Goal: Task Accomplishment & Management: Manage account settings

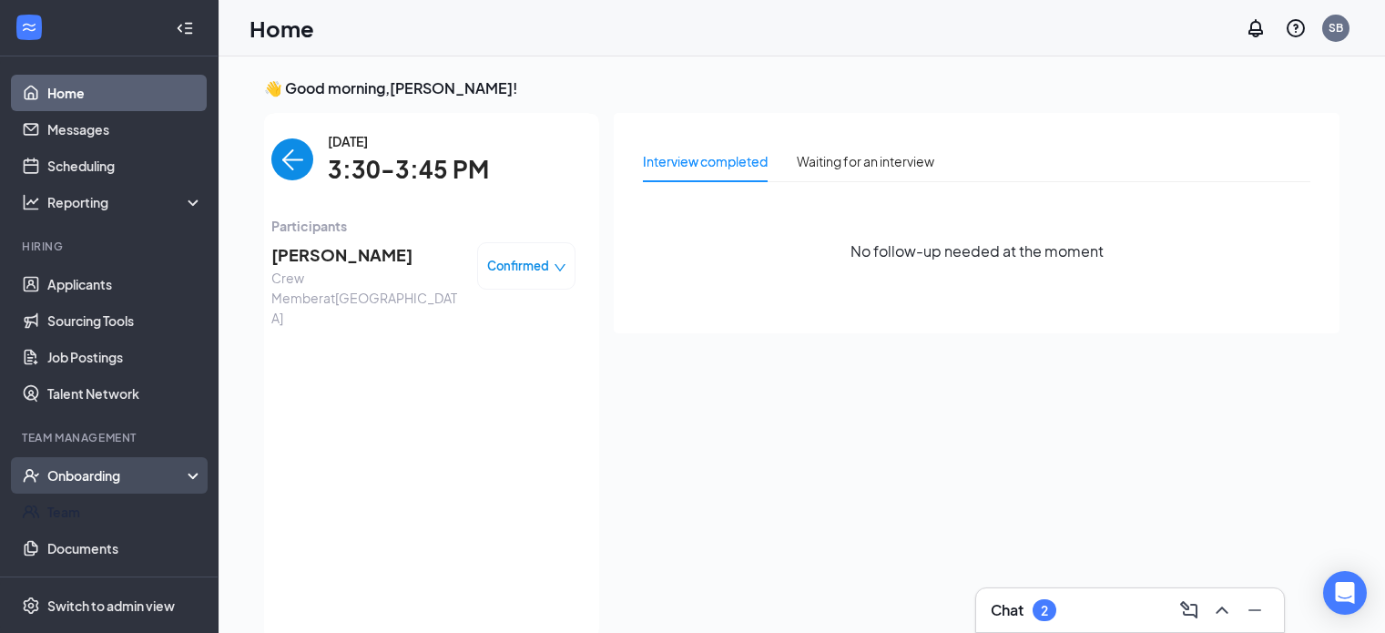
scroll to position [7, 0]
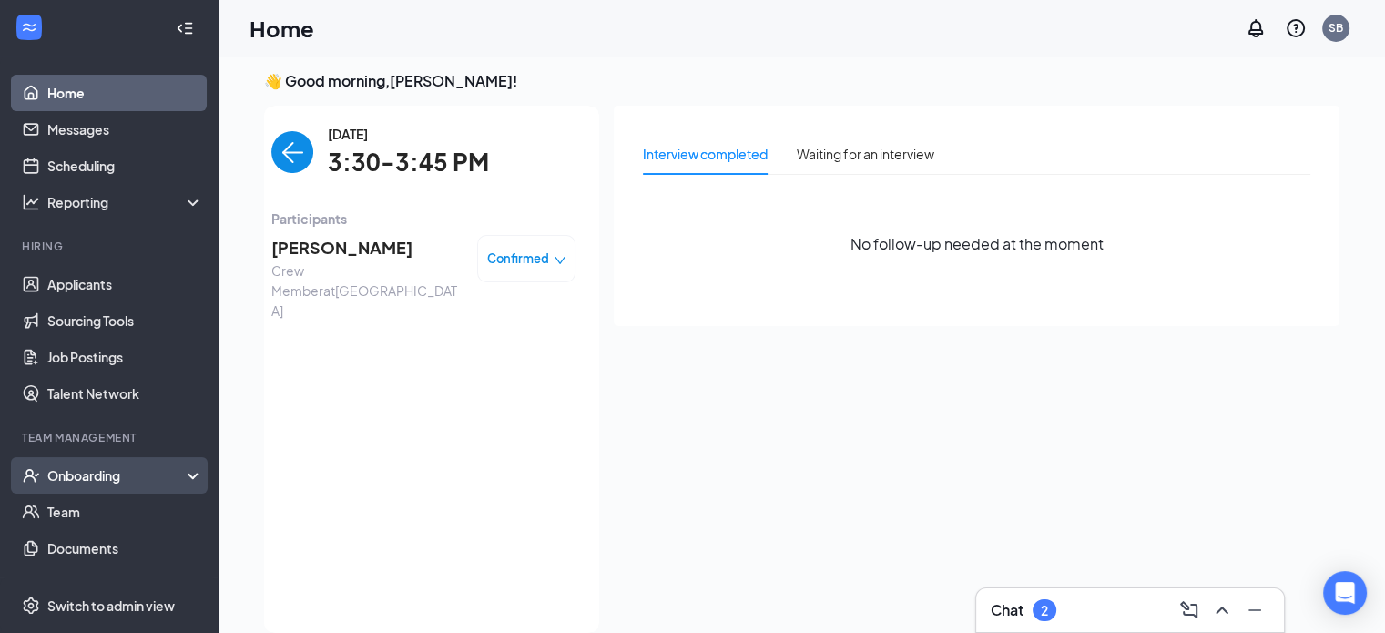
click at [90, 474] on div "Onboarding" at bounding box center [117, 475] width 140 height 18
click at [87, 509] on link "Overview" at bounding box center [125, 512] width 156 height 36
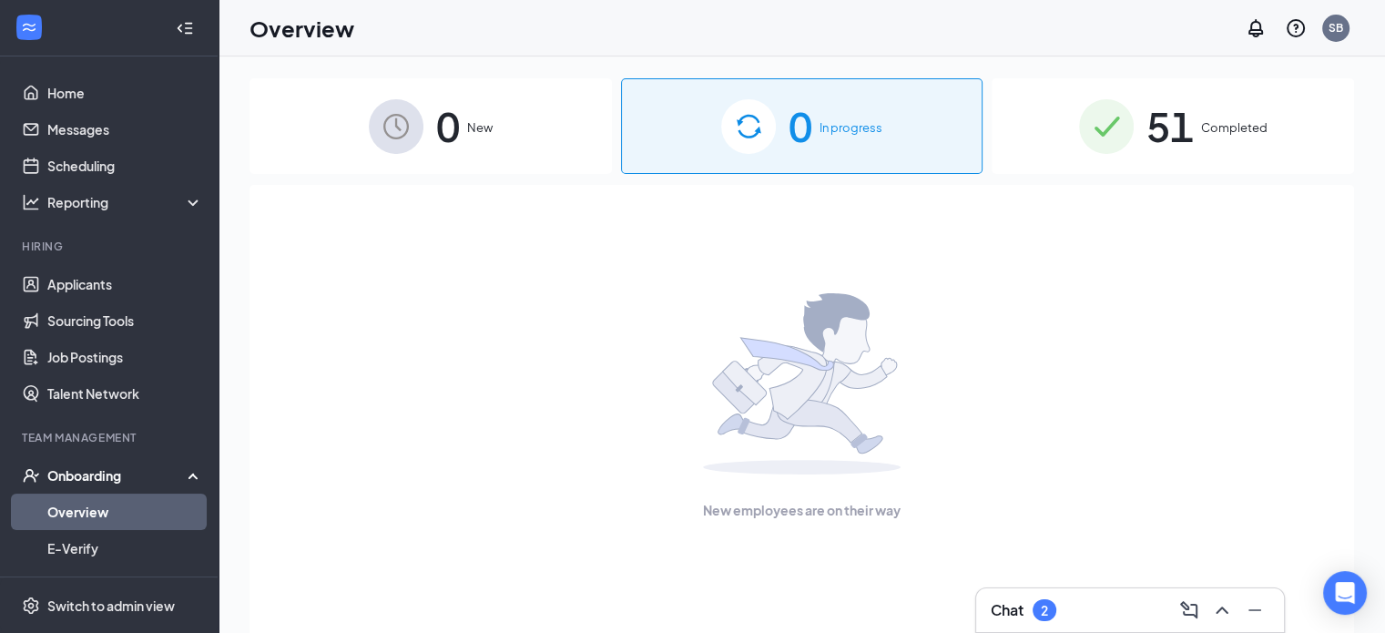
click at [1259, 145] on div "51 Completed" at bounding box center [1173, 126] width 362 height 96
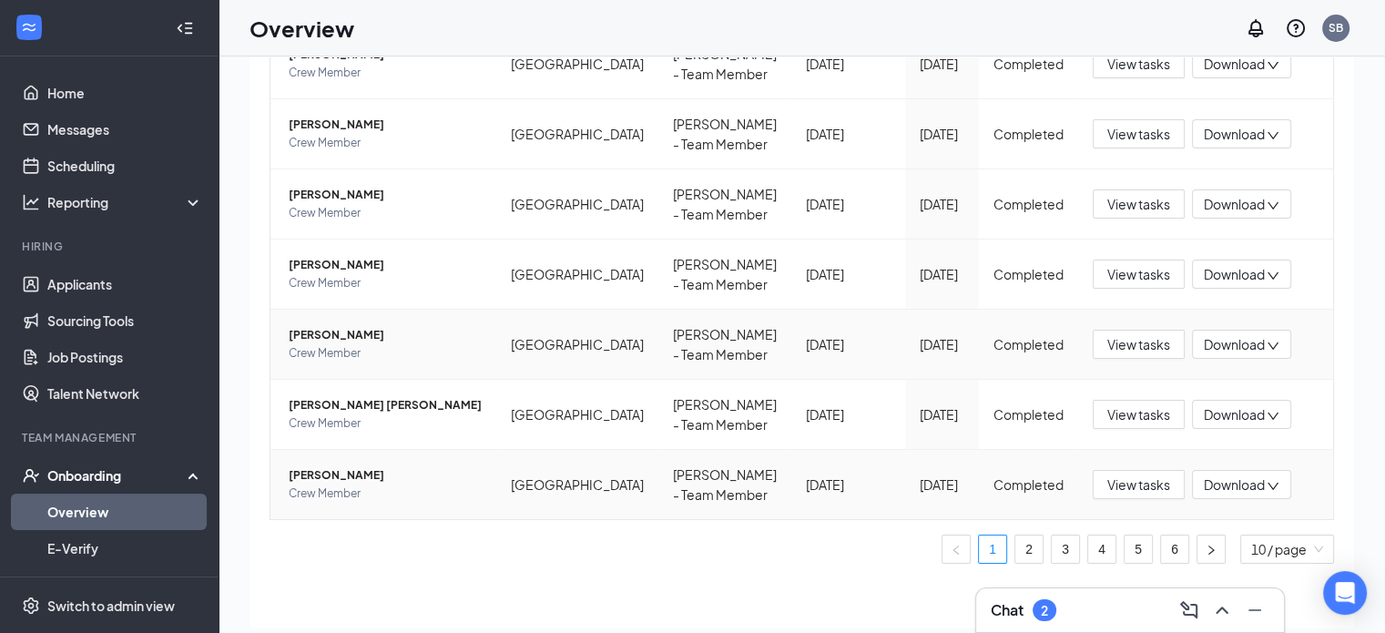
scroll to position [82, 0]
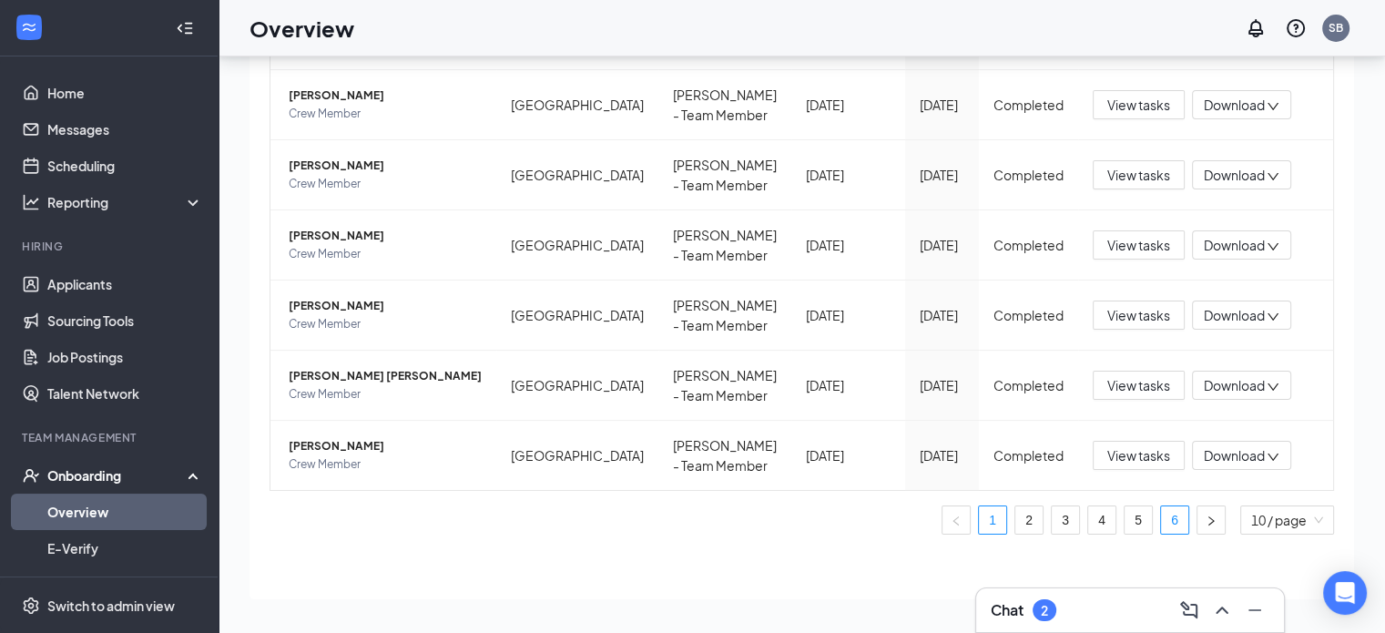
click at [1161, 522] on link "6" at bounding box center [1174, 519] width 27 height 27
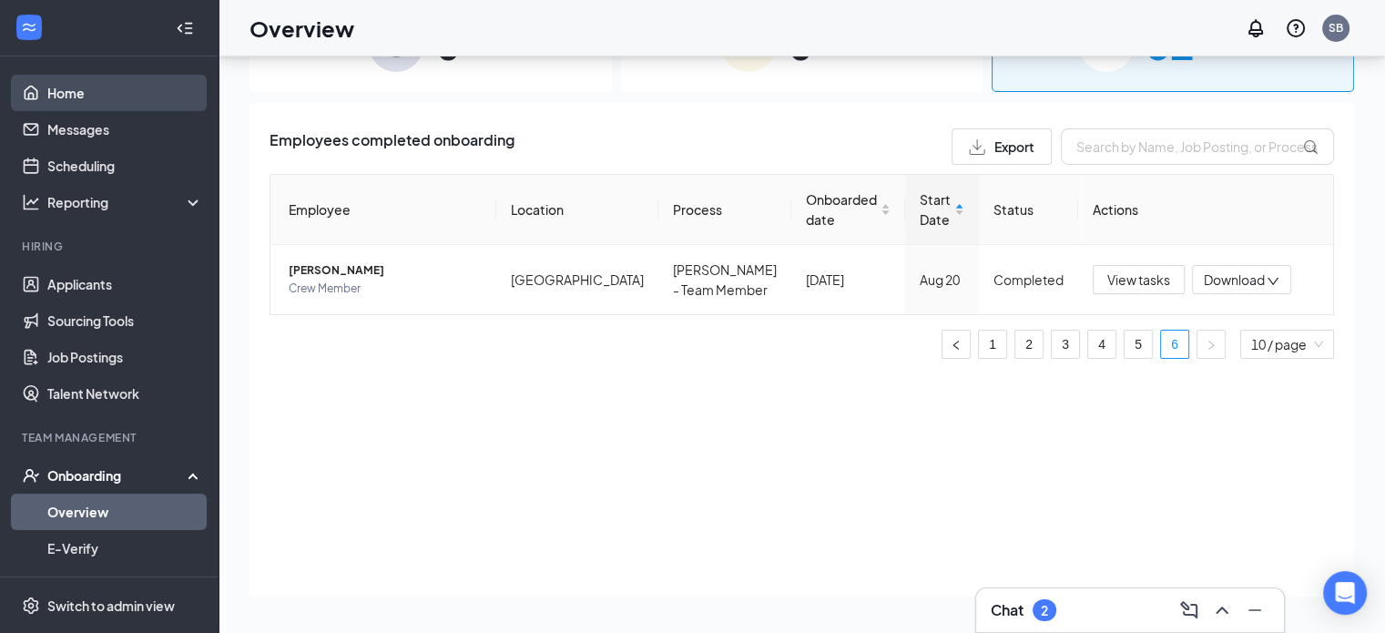
click at [62, 87] on link "Home" at bounding box center [125, 93] width 156 height 36
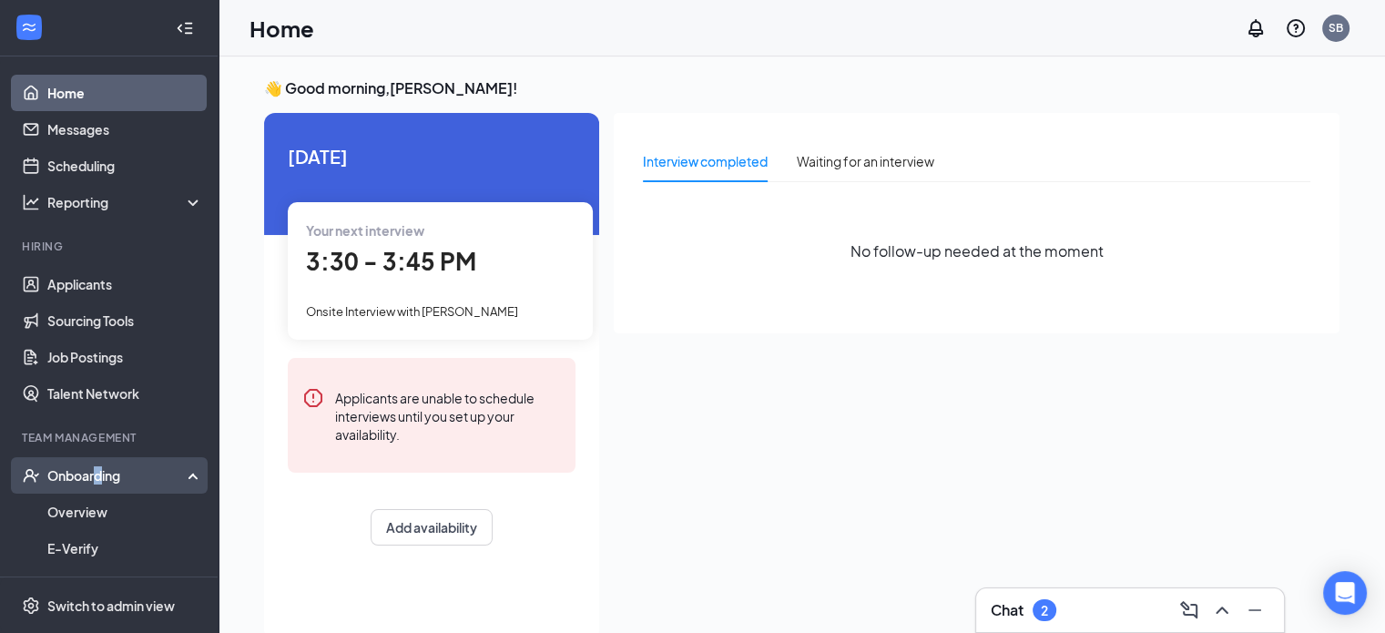
drag, startPoint x: 97, startPoint y: 476, endPoint x: 113, endPoint y: 478, distance: 16.5
click at [102, 480] on div "Onboarding" at bounding box center [117, 475] width 140 height 18
click at [115, 476] on div "Onboarding" at bounding box center [117, 475] width 140 height 18
